Goal: Task Accomplishment & Management: Manage account settings

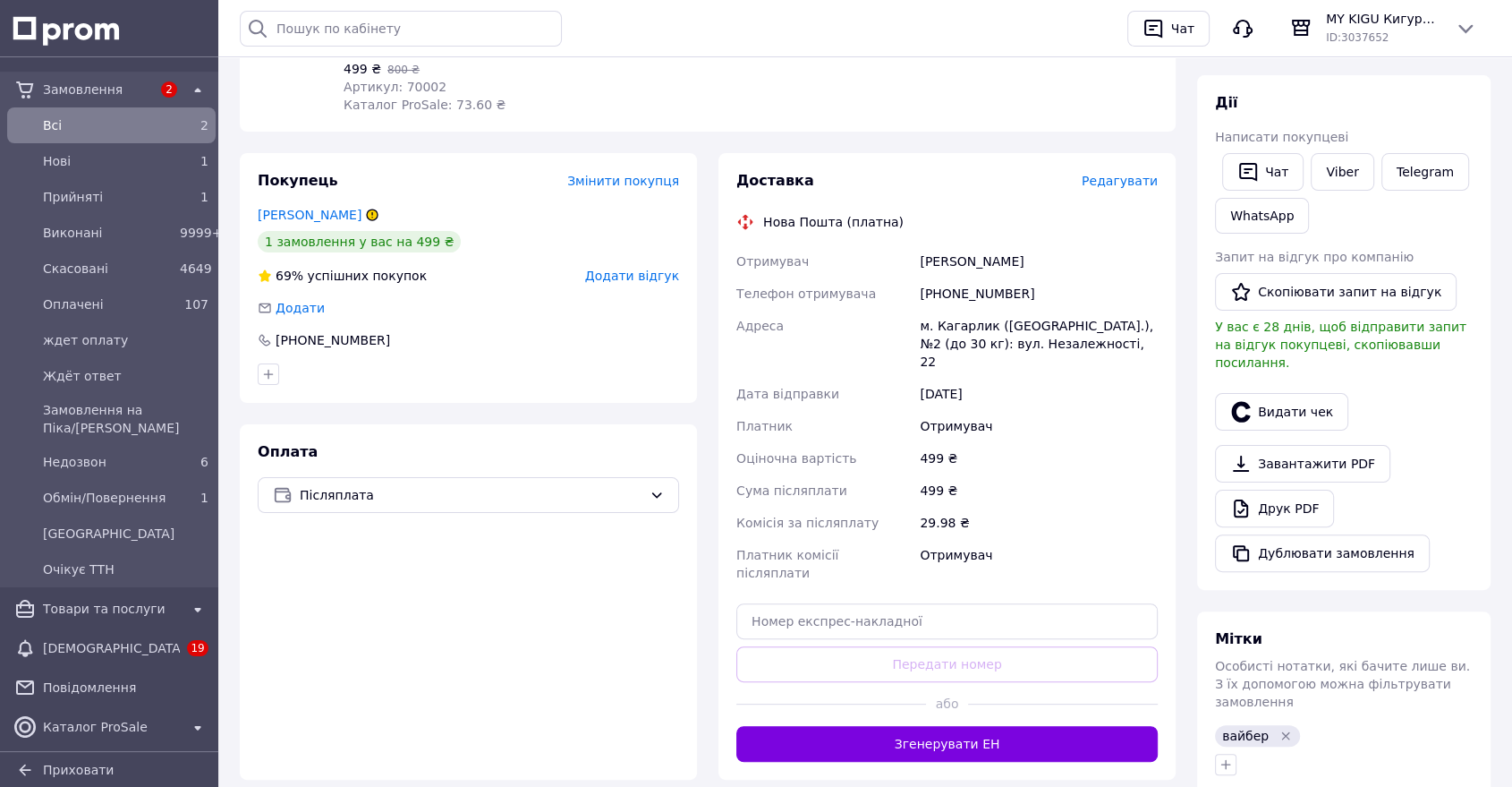
scroll to position [323, 0]
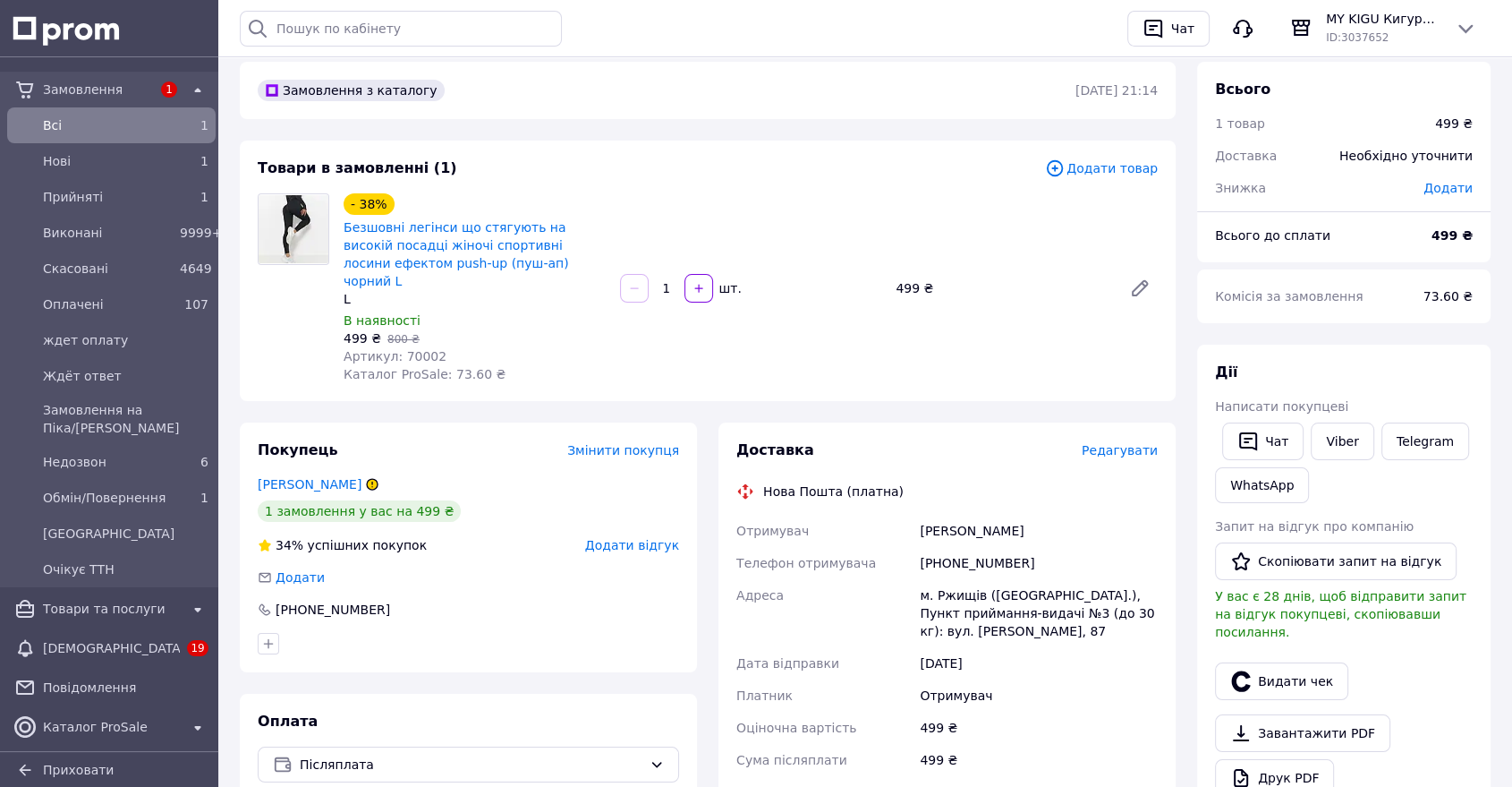
scroll to position [100, 0]
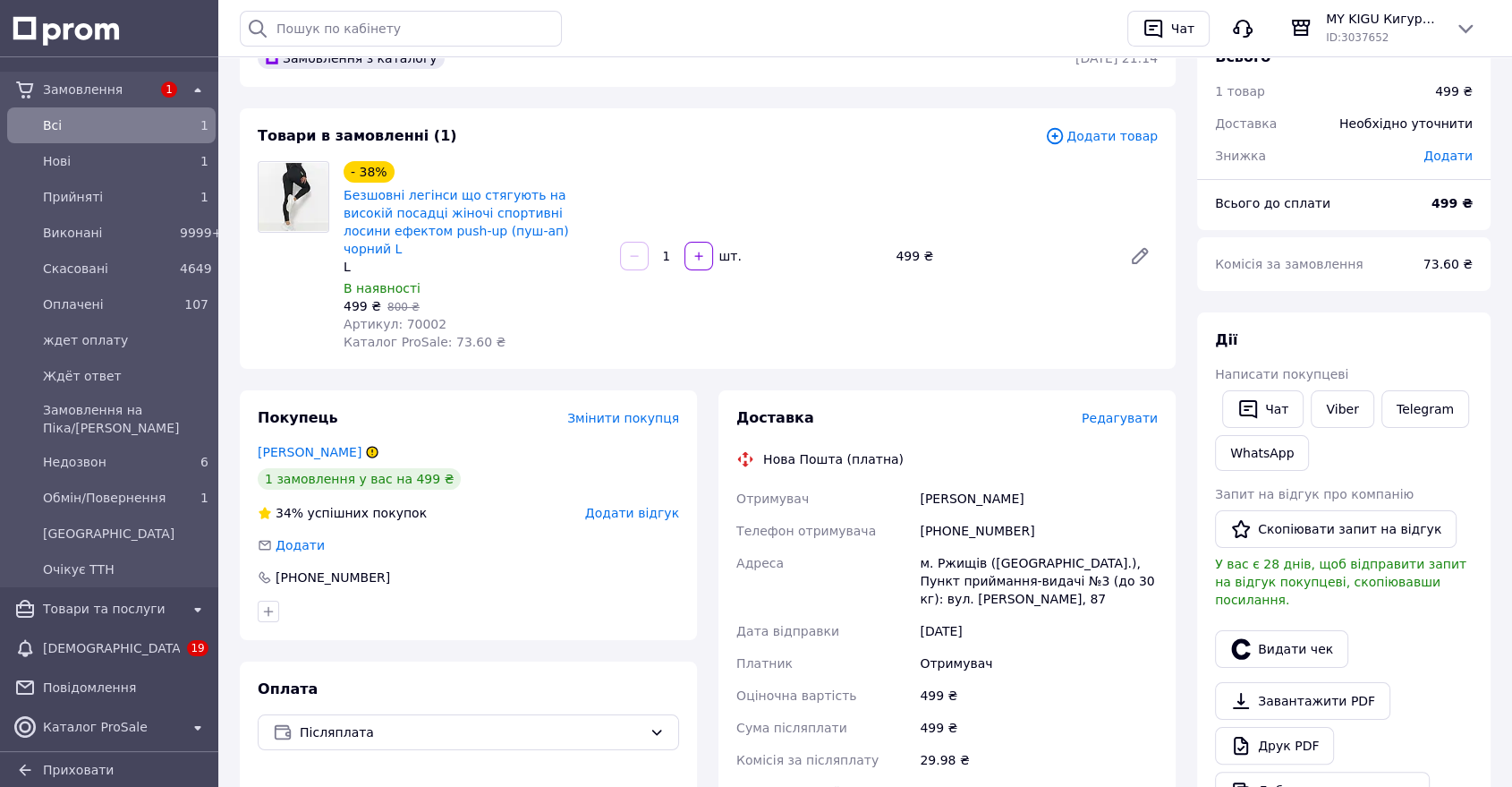
click at [366, 447] on icon at bounding box center [371, 451] width 10 height 10
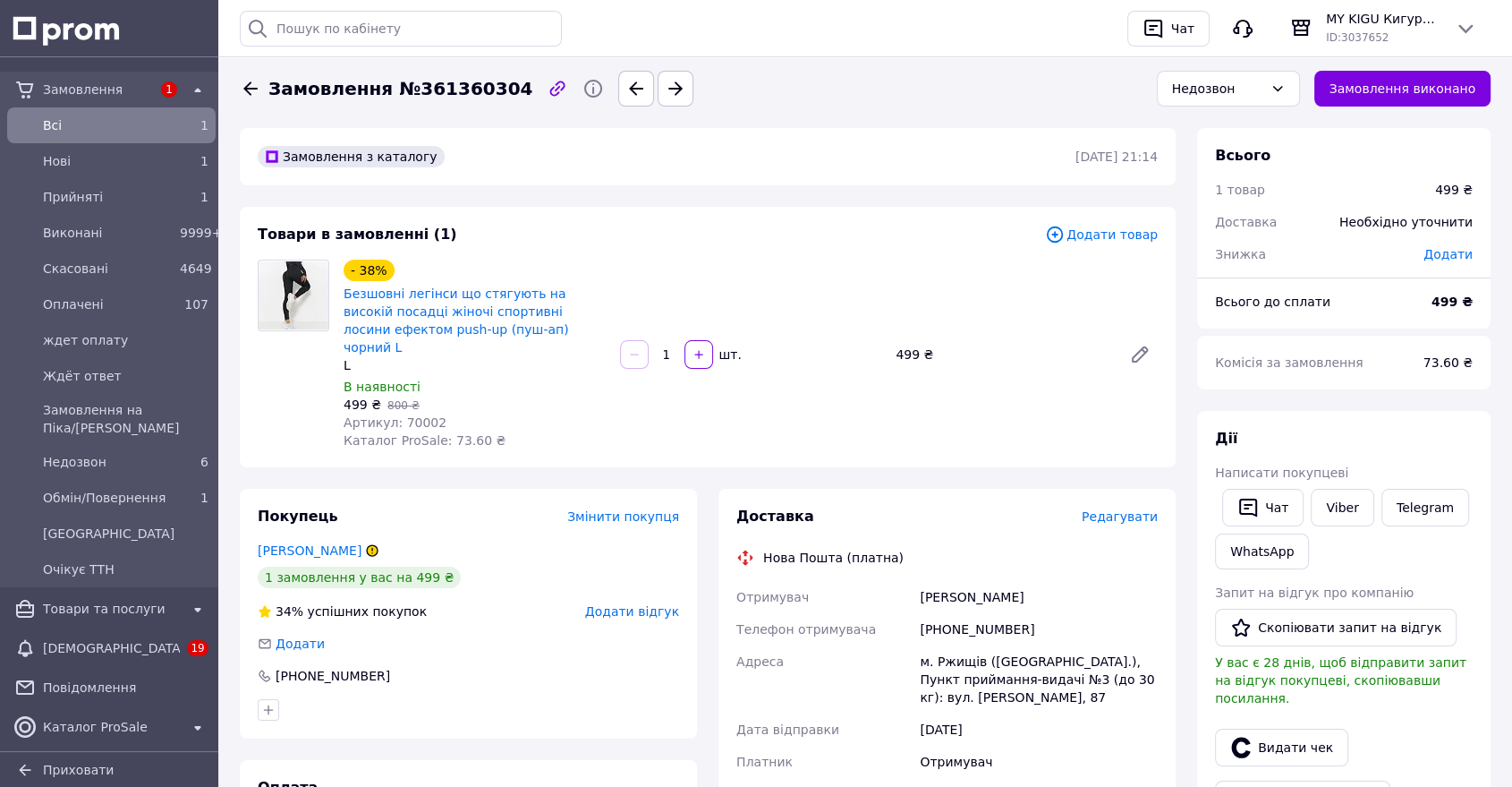
scroll to position [0, 0]
click at [372, 549] on icon at bounding box center [372, 551] width 0 height 5
click at [401, 523] on div "Покупець Змінити покупця Моісеєнко Ненсі 1 замовлення у вас на 499 ₴ 34% успішн…" at bounding box center [468, 615] width 457 height 250
click at [1199, 89] on div "Недозвон" at bounding box center [1217, 89] width 91 height 20
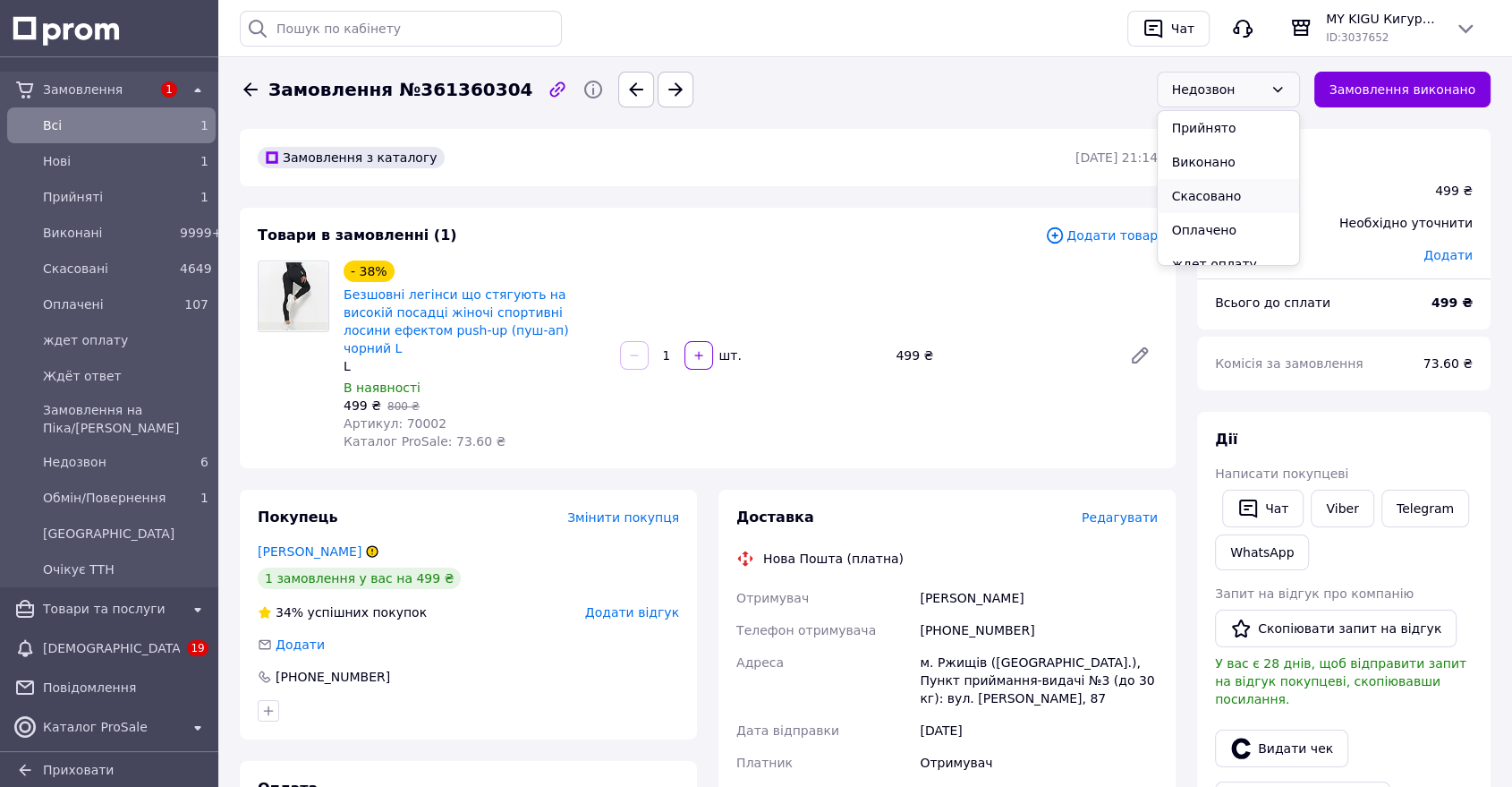
click at [1238, 204] on li "Скасовано" at bounding box center [1228, 196] width 141 height 34
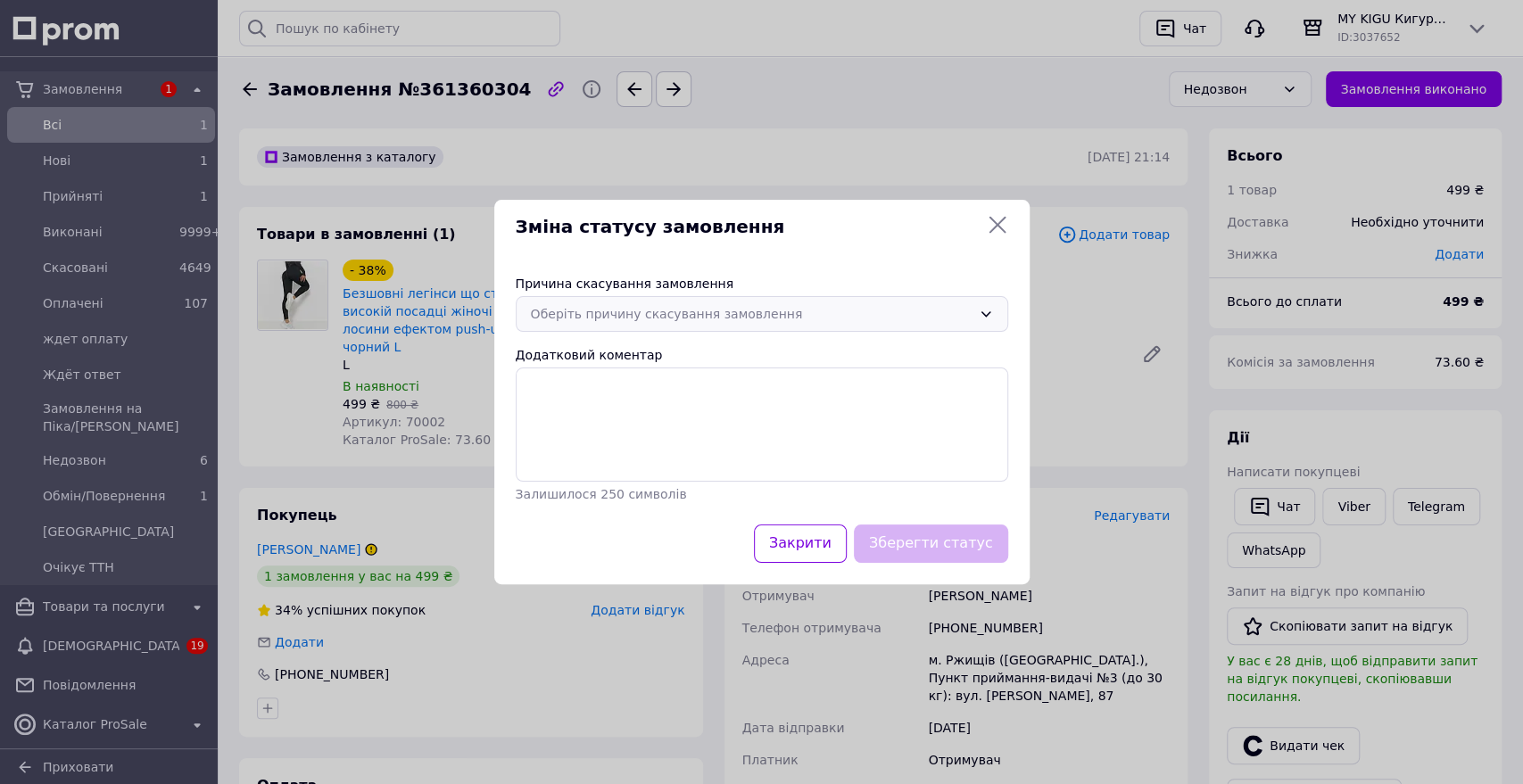
click at [737, 316] on div "Оберіть причину скасування замовлення" at bounding box center [751, 314] width 440 height 20
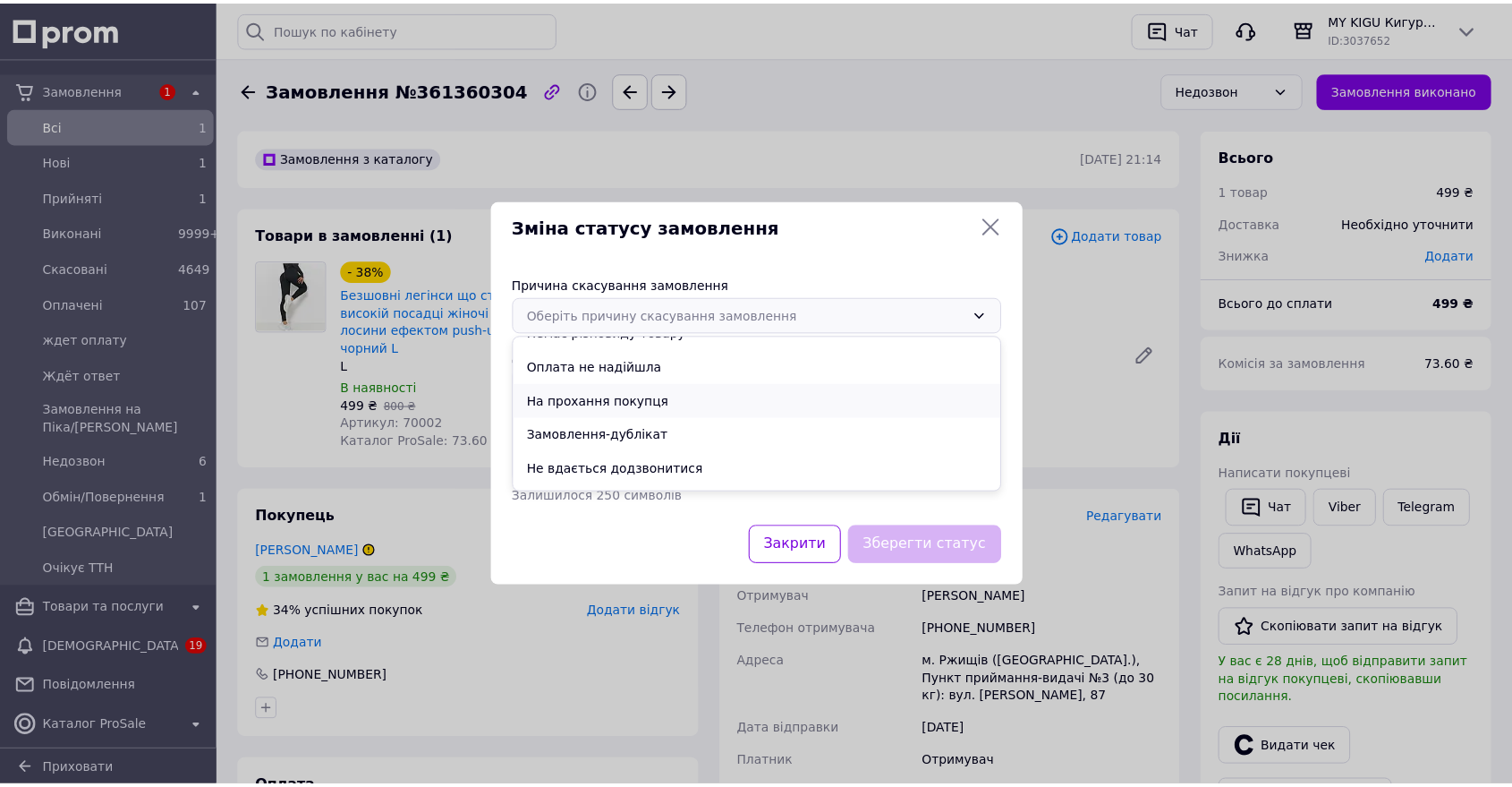
scroll to position [84, 0]
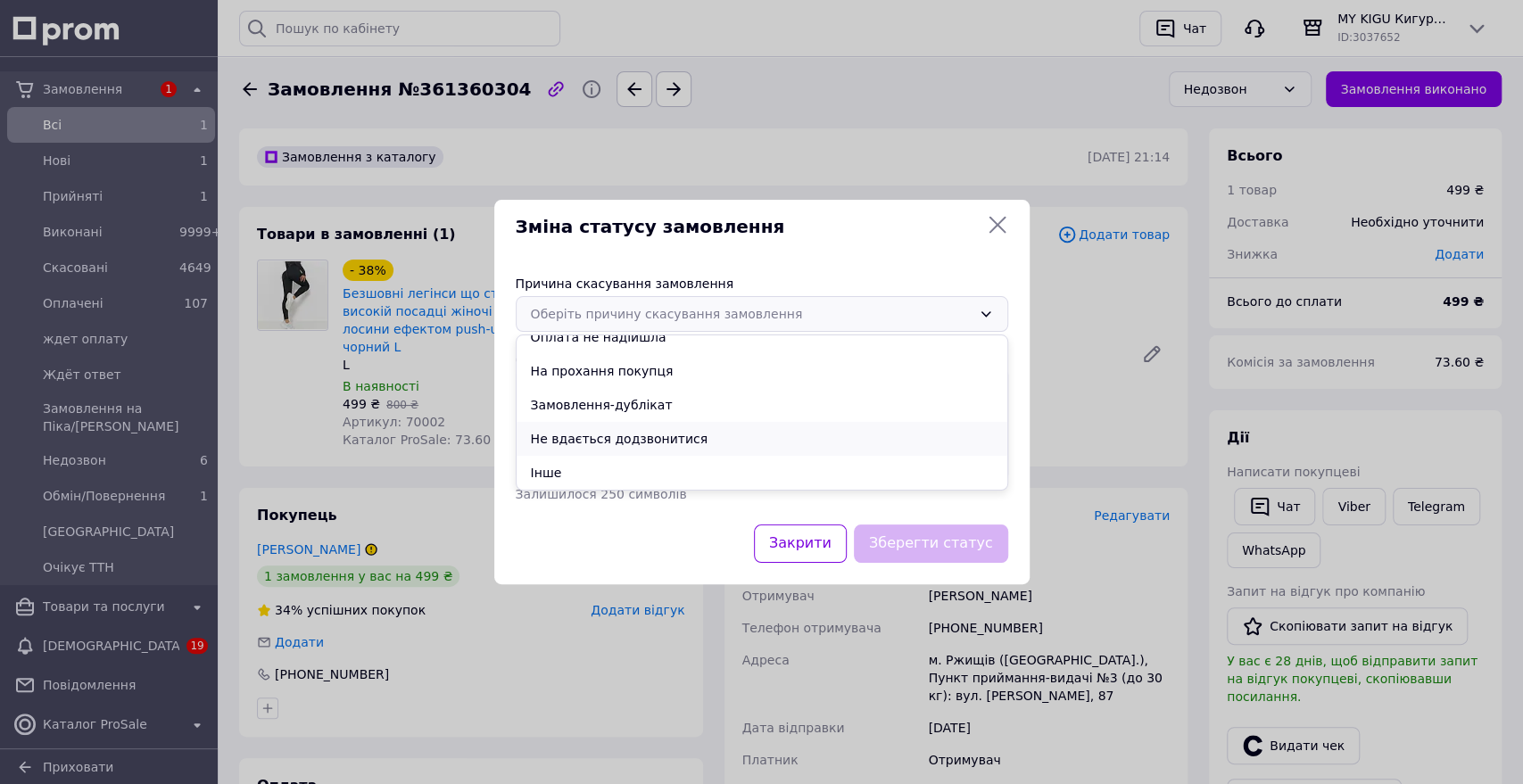
click at [679, 436] on li "Не вдається додзвонитися" at bounding box center [762, 438] width 491 height 34
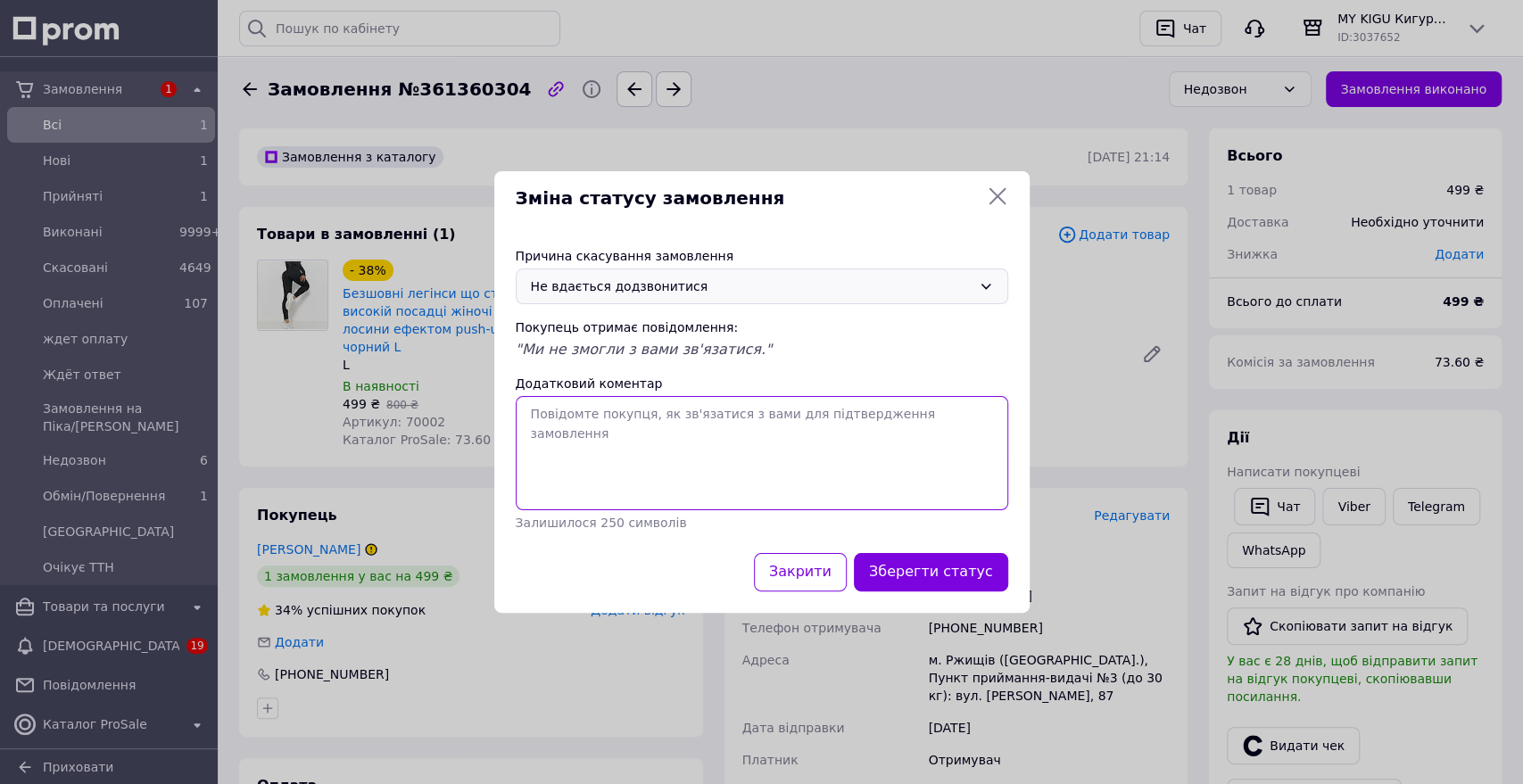
click at [615, 439] on textarea "Додатковий коментар" at bounding box center [762, 453] width 493 height 114
type textarea "С"
type textarea "Бере слухавку та скидує одразу"
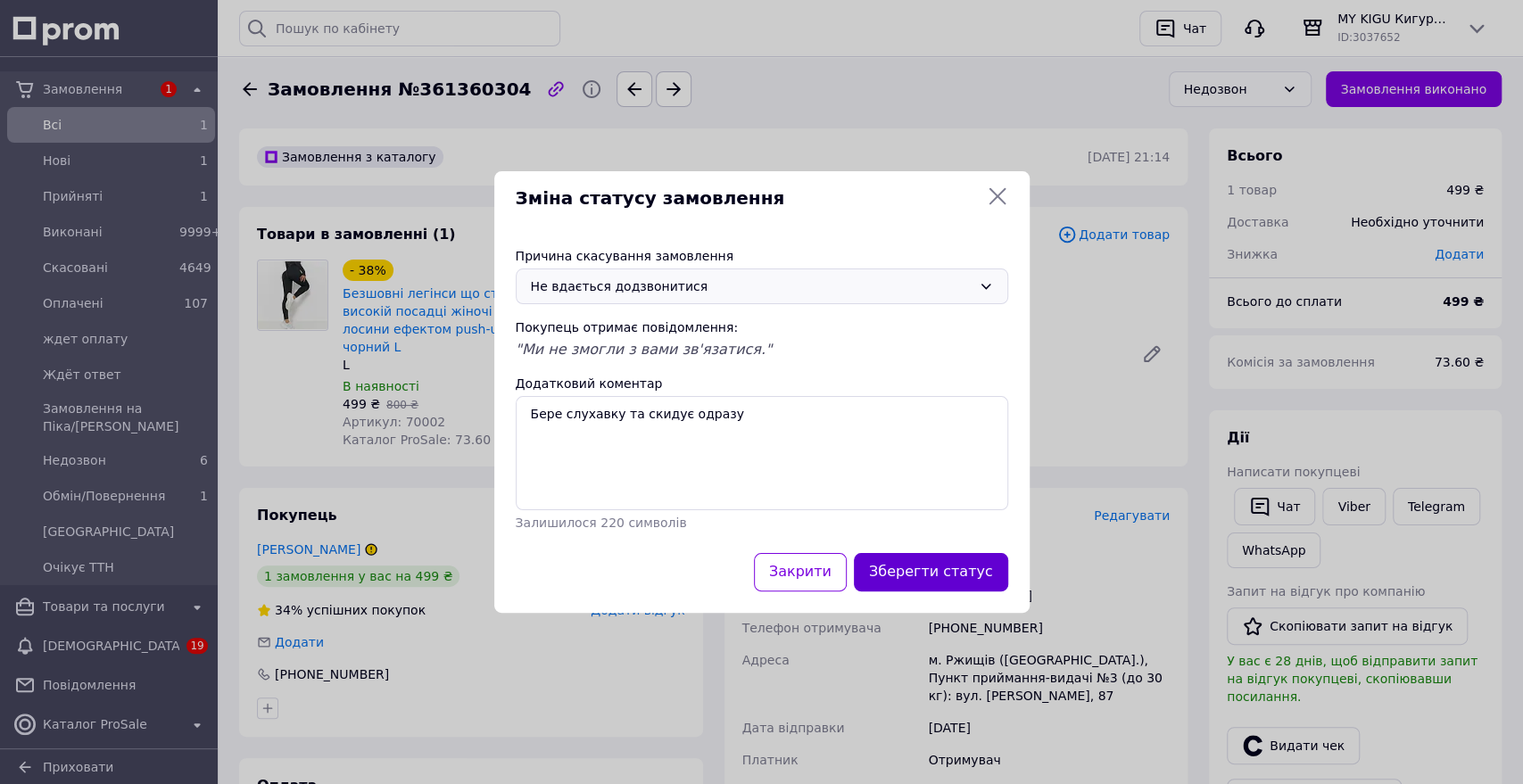
click at [980, 572] on button "Зберегти статус" at bounding box center [931, 571] width 155 height 38
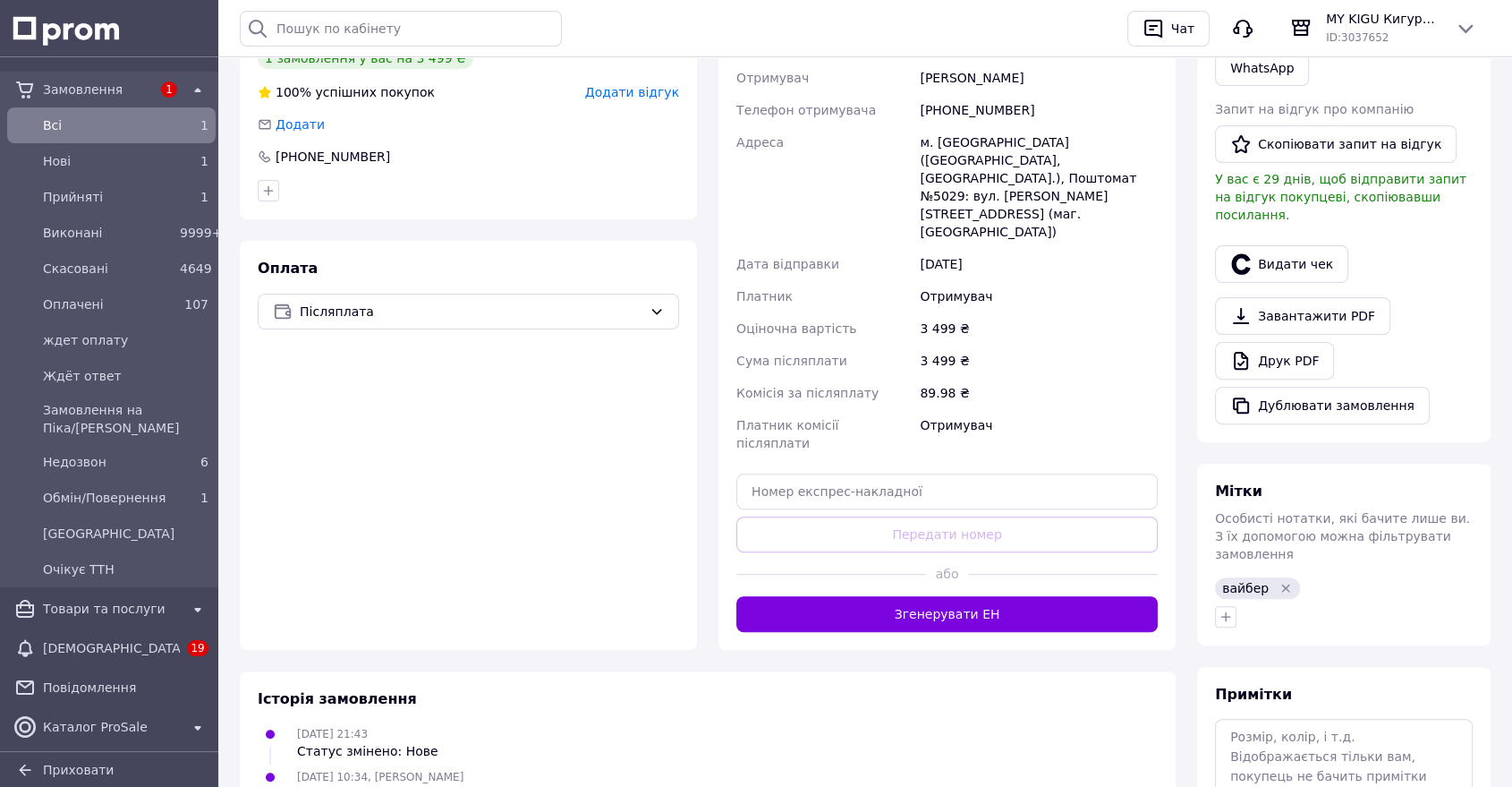
scroll to position [496, 0]
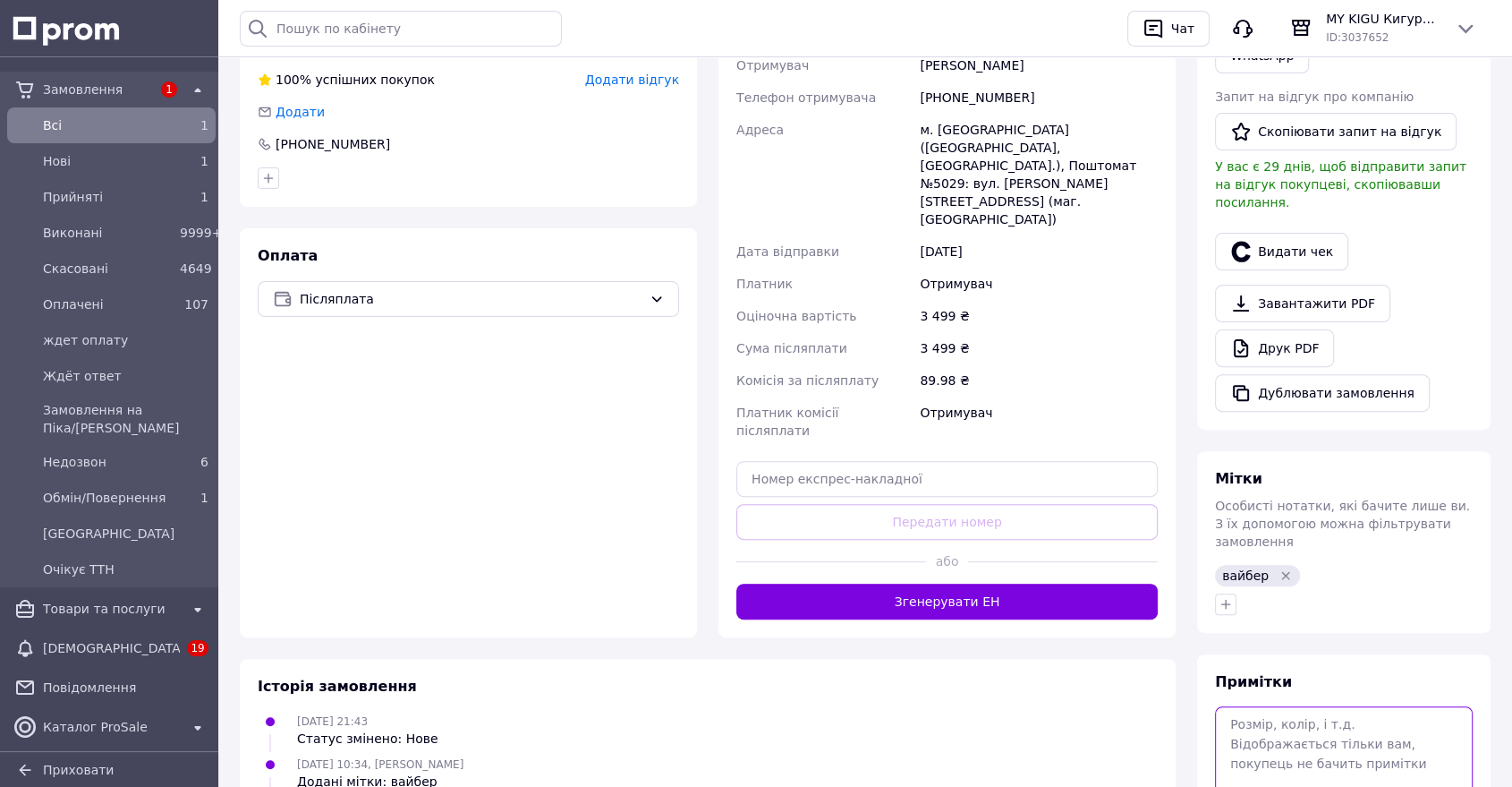
click at [1281, 706] on textarea at bounding box center [1344, 753] width 257 height 95
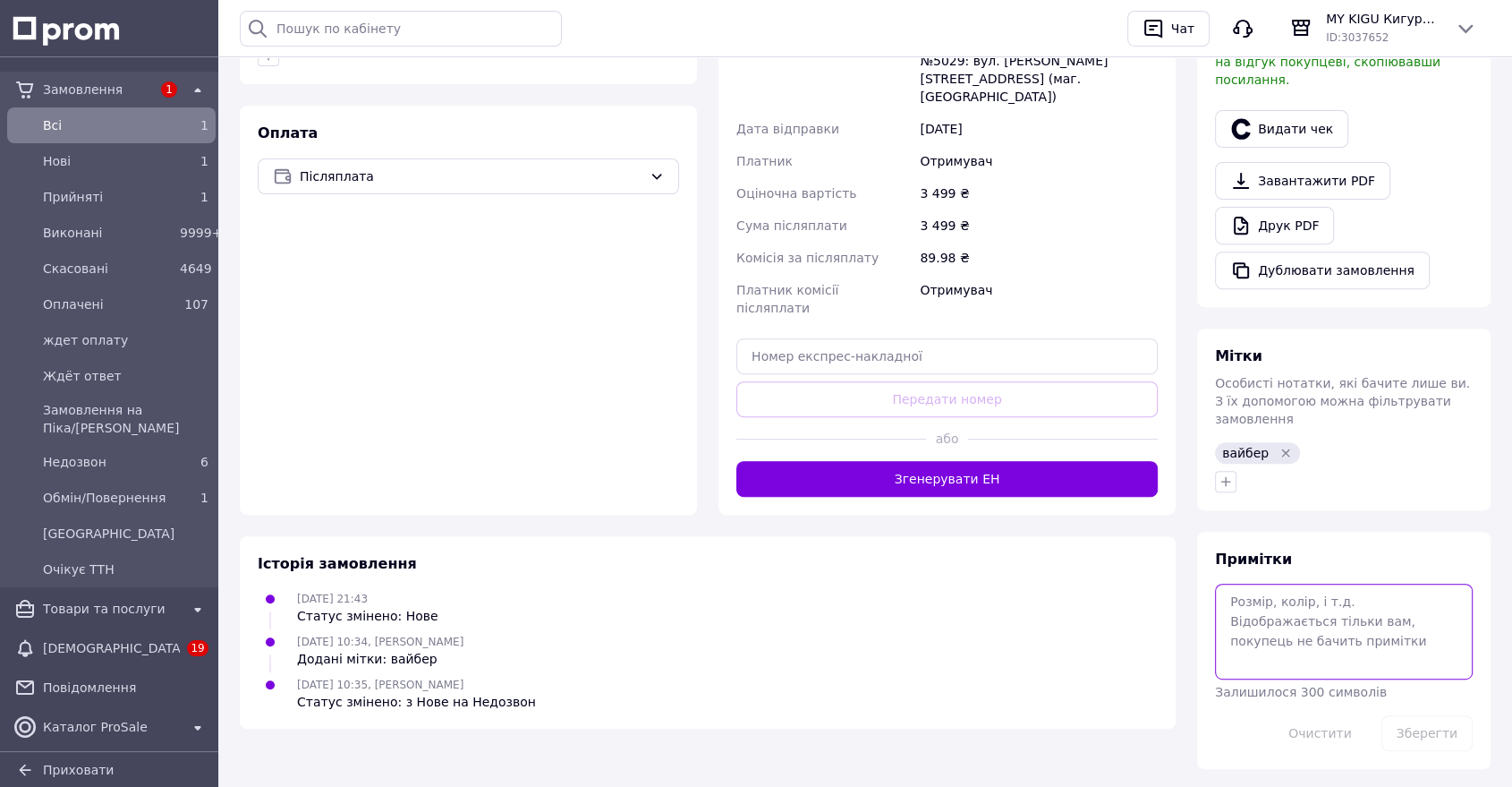
scroll to position [622, 0]
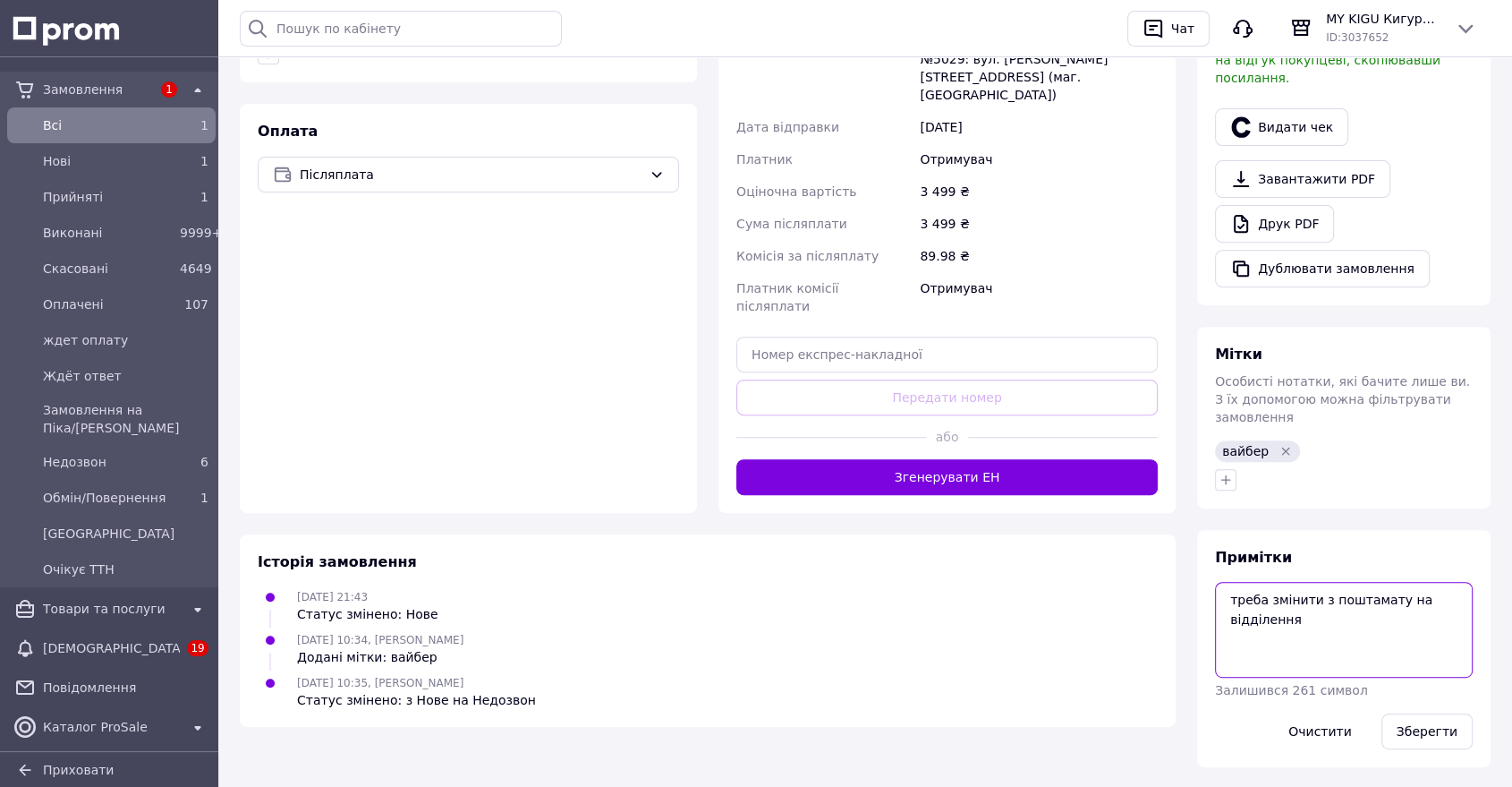
click at [1361, 582] on textarea "треба змінити з поштамату на відділення" at bounding box center [1344, 629] width 257 height 95
click at [1374, 593] on textarea "треба змінити з поштомату на відділення" at bounding box center [1344, 629] width 257 height 95
type textarea "треба змінити з поштомату на відділення"
click at [1441, 714] on button "Зберегти" at bounding box center [1426, 732] width 91 height 36
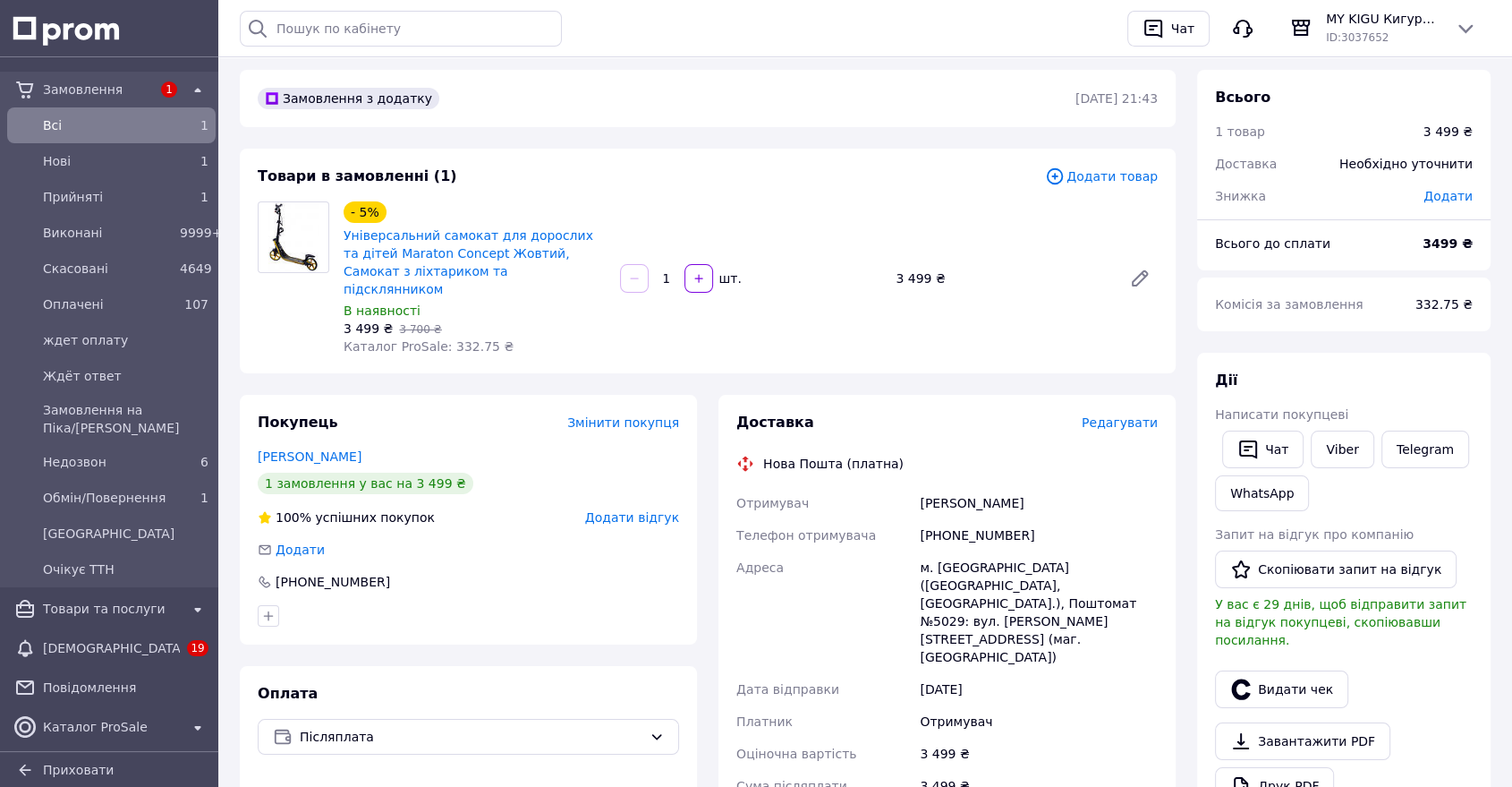
scroll to position [0, 0]
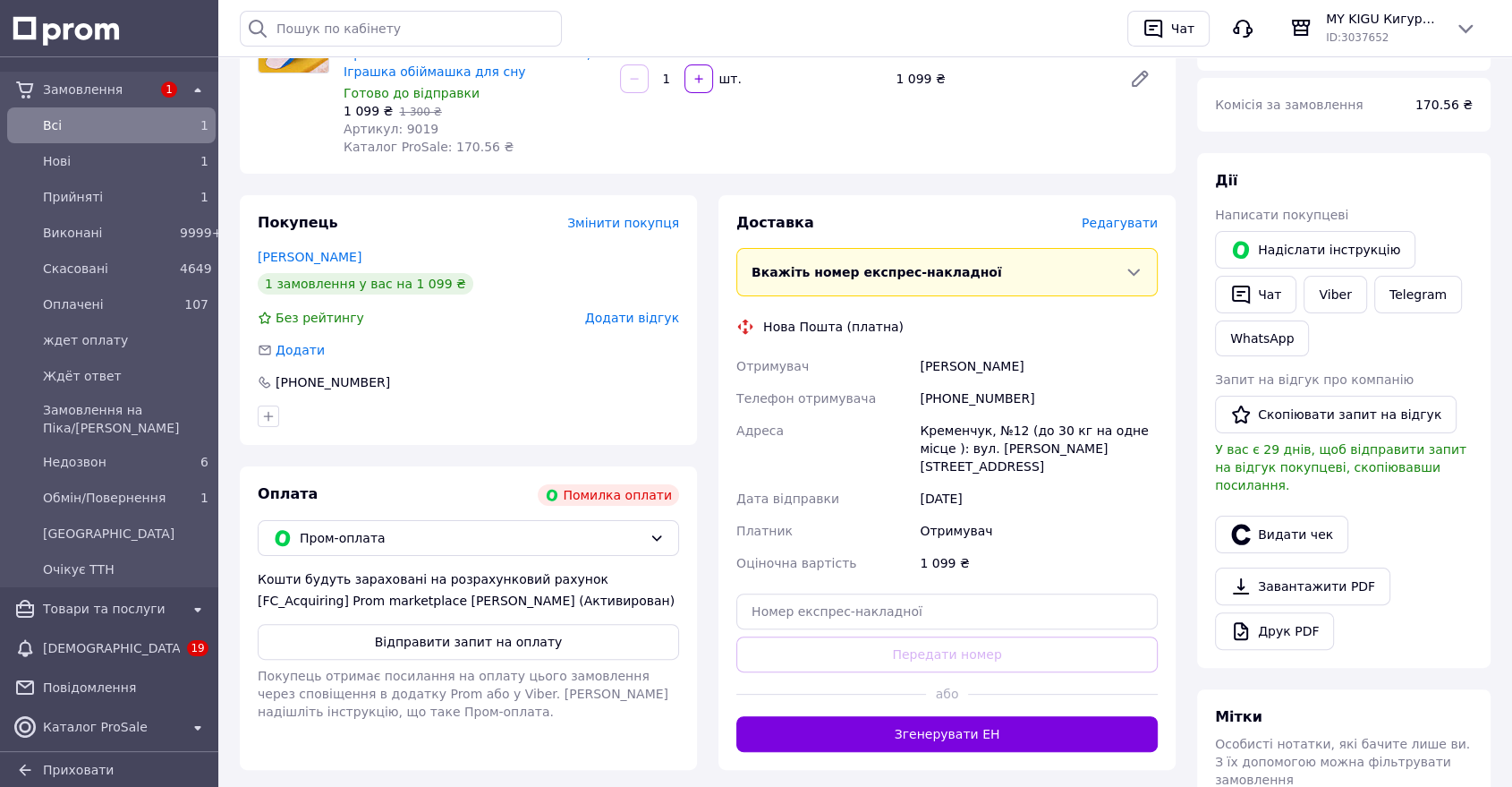
scroll to position [198, 0]
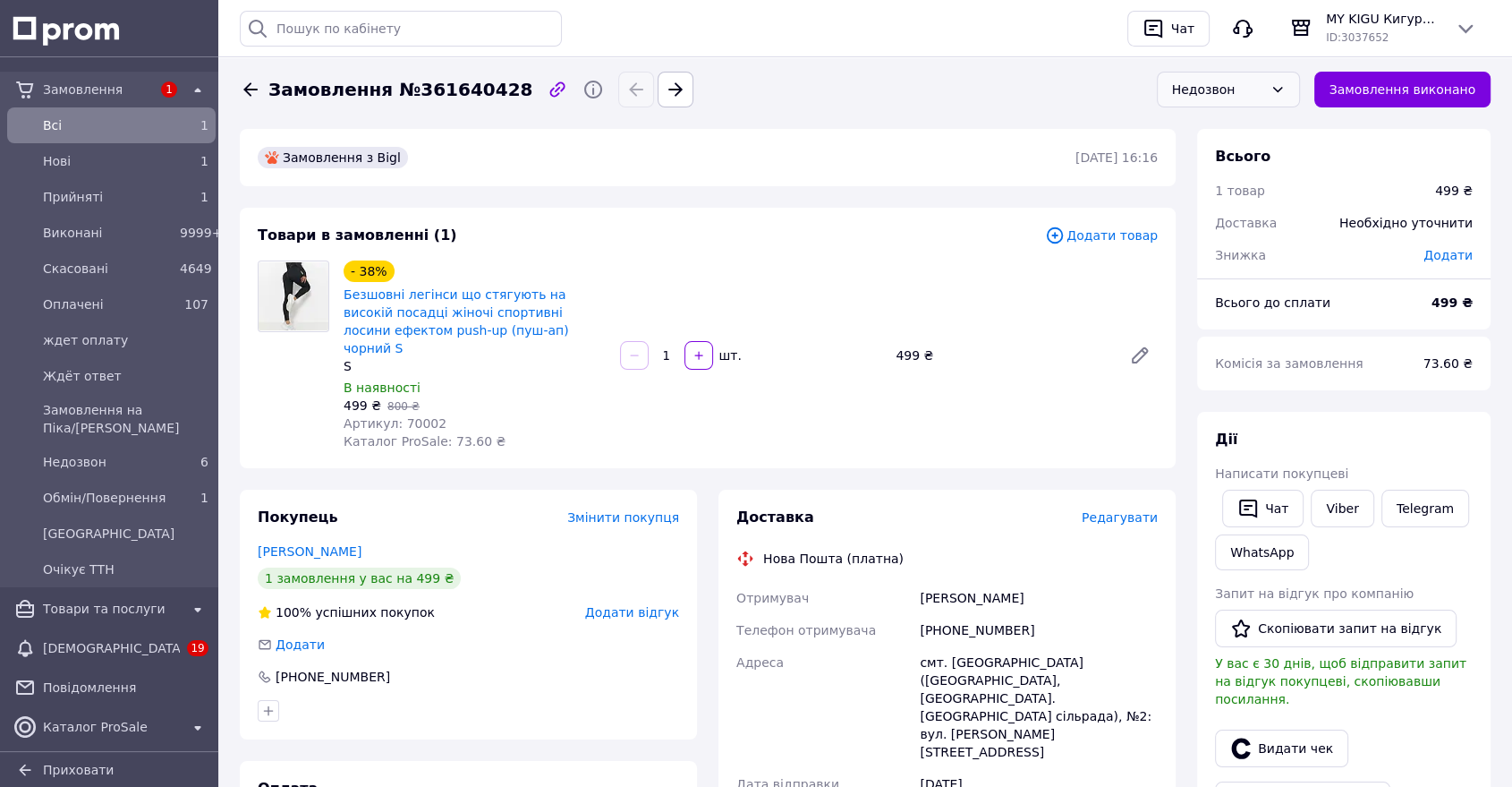
click at [1224, 94] on div "Недозвон" at bounding box center [1217, 89] width 91 height 20
click at [1236, 131] on li "Прийнято" at bounding box center [1228, 128] width 141 height 34
